Goal: Task Accomplishment & Management: Complete application form

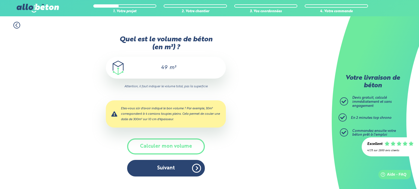
click at [185, 171] on button "Suivant" at bounding box center [166, 168] width 78 height 17
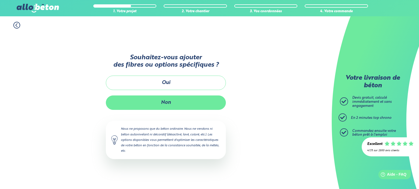
click at [182, 101] on button "Non" at bounding box center [166, 103] width 120 height 14
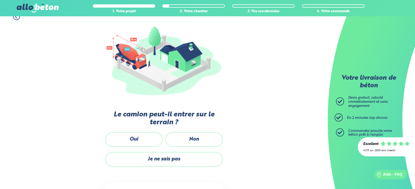
scroll to position [99, 0]
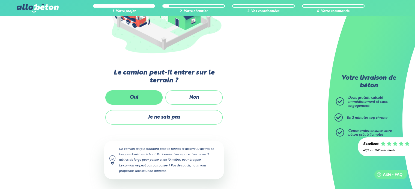
click at [144, 99] on label "Oui" at bounding box center [133, 98] width 57 height 14
click at [0, 0] on input "Oui" at bounding box center [0, 0] width 0 height 0
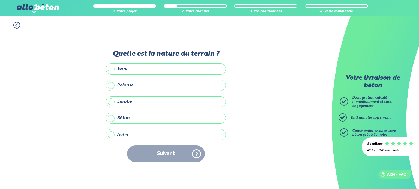
click at [122, 120] on label "Béton" at bounding box center [166, 118] width 120 height 11
click at [0, 0] on input "Béton" at bounding box center [0, 0] width 0 height 0
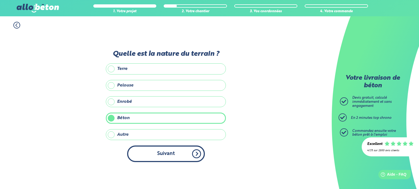
click at [193, 154] on button "Suivant" at bounding box center [166, 154] width 78 height 17
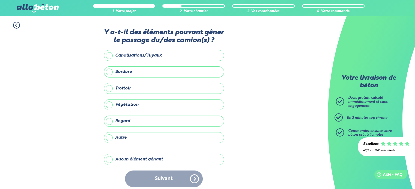
click at [145, 159] on label "Aucun élément gênant" at bounding box center [164, 159] width 120 height 11
click at [0, 0] on input "Aucun élément gênant" at bounding box center [0, 0] width 0 height 0
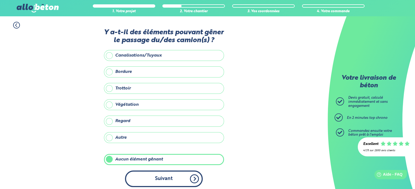
click at [169, 179] on button "Suivant" at bounding box center [164, 179] width 78 height 17
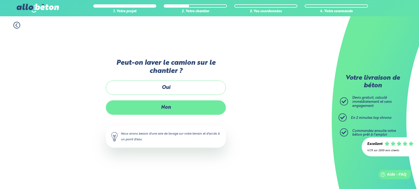
click at [176, 109] on label "Non" at bounding box center [166, 108] width 120 height 14
click at [0, 0] on input "Non" at bounding box center [0, 0] width 0 height 0
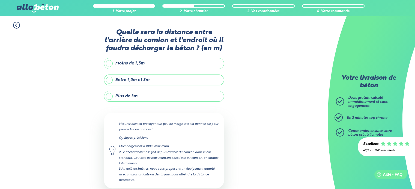
click at [154, 65] on label "Moins de 1,5m" at bounding box center [164, 63] width 120 height 11
click at [0, 0] on input "Moins de 1,5m" at bounding box center [0, 0] width 0 height 0
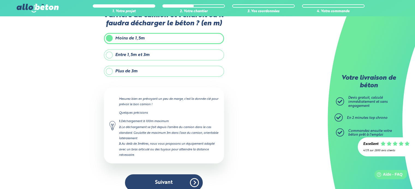
scroll to position [31, 0]
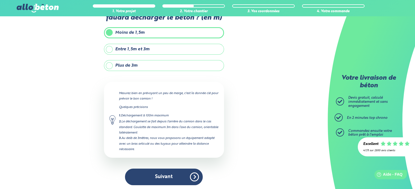
click at [154, 47] on label "Entre 1,5m et 3m" at bounding box center [164, 49] width 120 height 11
click at [0, 0] on input "Entre 1,5m et 3m" at bounding box center [0, 0] width 0 height 0
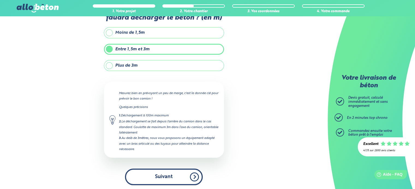
click at [183, 169] on button "Suivant" at bounding box center [164, 177] width 78 height 17
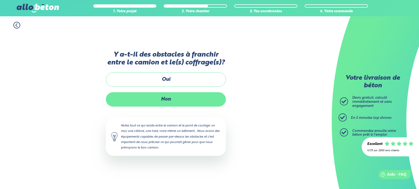
click at [178, 96] on label "Non" at bounding box center [166, 99] width 120 height 14
click at [0, 0] on input "Non" at bounding box center [0, 0] width 0 height 0
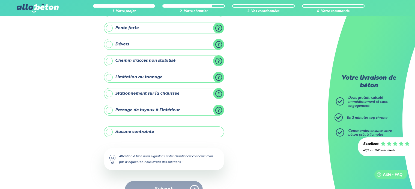
scroll to position [62, 0]
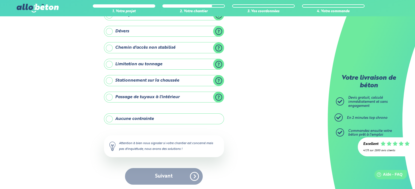
click at [110, 120] on label "Aucune contrainte" at bounding box center [164, 119] width 120 height 11
click at [0, 0] on input "Aucune contrainte" at bounding box center [0, 0] width 0 height 0
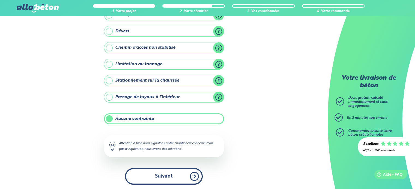
click at [180, 173] on button "Suivant" at bounding box center [164, 176] width 78 height 17
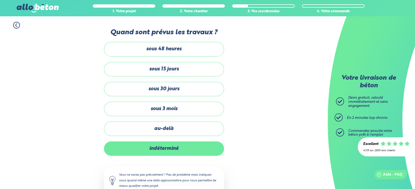
click at [168, 151] on label "indéterminé" at bounding box center [164, 149] width 120 height 14
click at [0, 0] on input "indéterminé" at bounding box center [0, 0] width 0 height 0
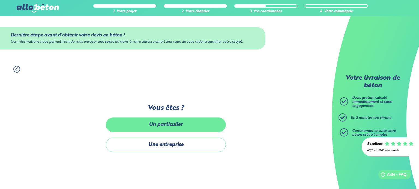
click at [186, 127] on label "Un particulier" at bounding box center [166, 125] width 120 height 14
click at [0, 0] on input "Un particulier" at bounding box center [0, 0] width 0 height 0
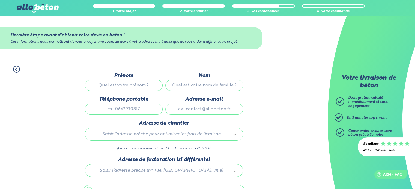
click at [113, 86] on input "Prénom" at bounding box center [124, 85] width 78 height 11
type input "[PERSON_NAME]"
type input "PINGAULT"
type input "0651997170"
type input "Q"
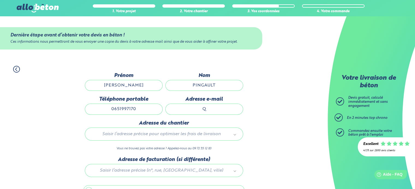
type input "[EMAIL_ADDRESS][DOMAIN_NAME]"
click at [269, 133] on div "1. Votre projet 2. Votre chantier 3. Vos coordonnées 4. Votre commande Dernière…" at bounding box center [163, 141] width 327 height 160
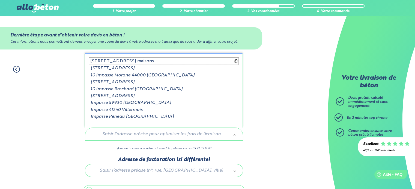
type input "[STREET_ADDRESS] maisons"
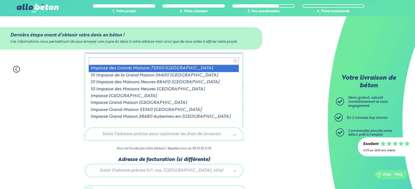
type input "8"
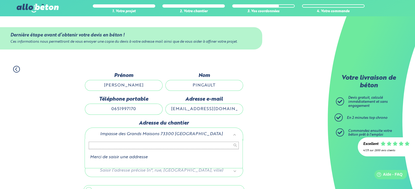
type input "d"
click at [235, 145] on input "text" at bounding box center [164, 146] width 150 height 8
click at [222, 146] on input "text" at bounding box center [164, 146] width 150 height 8
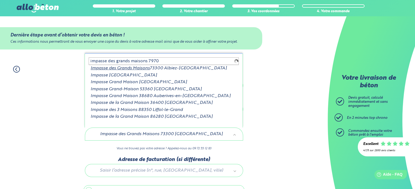
type input "impasse des grands maisons 79700"
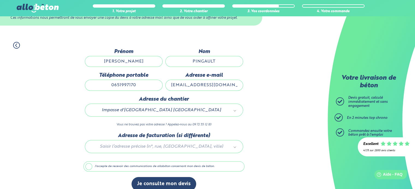
scroll to position [31, 0]
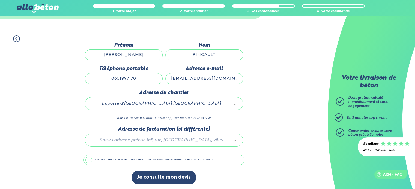
click at [97, 163] on label "J'accepte de recevoir des communications de allobéton concernant mon devis de b…" at bounding box center [163, 160] width 161 height 10
click at [0, 0] on input "J'accepte de recevoir des communications de allobéton concernant mon devis de b…" at bounding box center [0, 0] width 0 height 0
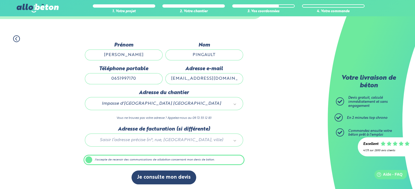
click at [103, 161] on label "J'accepte de recevoir des communications de allobéton concernant mon devis de b…" at bounding box center [163, 160] width 161 height 10
click at [0, 0] on input "J'accepte de recevoir des communications de allobéton concernant mon devis de b…" at bounding box center [0, 0] width 0 height 0
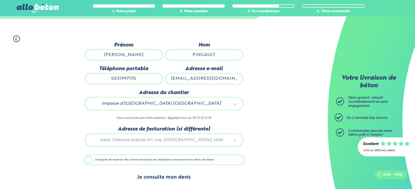
click at [152, 173] on button "Je consulte mon devis" at bounding box center [163, 178] width 65 height 14
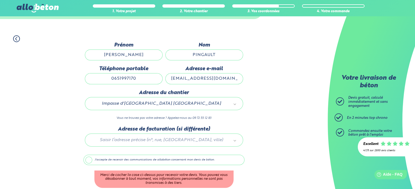
click at [154, 164] on label "J'accepte de recevoir des communications de allobéton concernant mon devis de b…" at bounding box center [163, 160] width 161 height 10
click at [0, 0] on input "J'accepte de recevoir des communications de allobéton concernant mon devis de b…" at bounding box center [0, 0] width 0 height 0
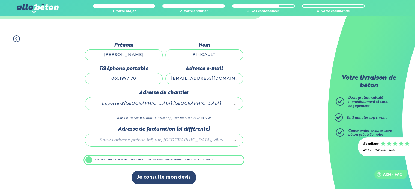
click at [165, 167] on div "Dernière étape avant d’obtenir votre devis en béton ! Ces informations nous per…" at bounding box center [163, 116] width 161 height 148
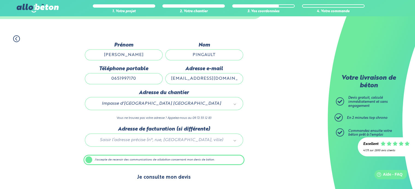
click at [171, 174] on button "Je consulte mon devis" at bounding box center [163, 178] width 65 height 14
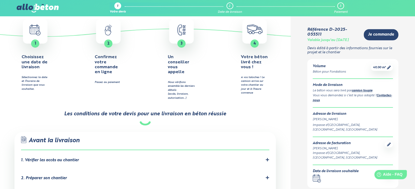
scroll to position [191, 0]
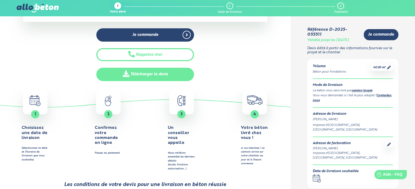
click at [134, 77] on link "Télécharger le devis" at bounding box center [145, 74] width 98 height 13
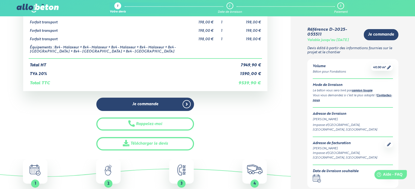
scroll to position [0, 0]
